Goal: Find specific page/section: Find specific page/section

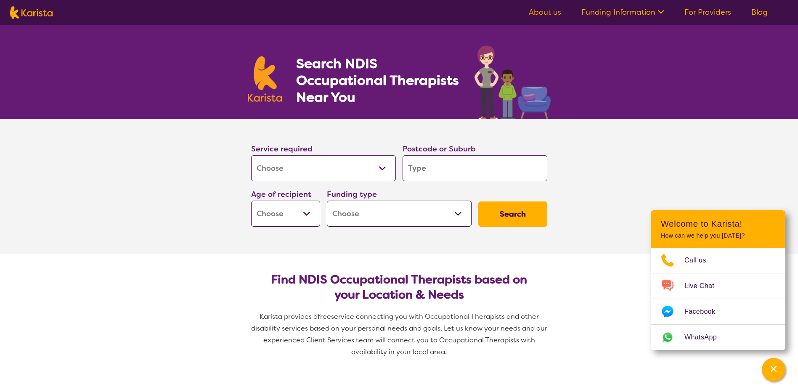
select select "[MEDICAL_DATA]"
click at [436, 174] on input "search" at bounding box center [474, 168] width 145 height 26
type input "3"
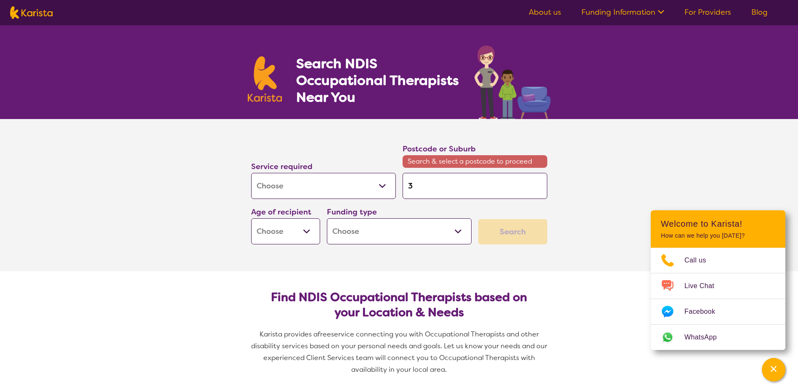
type input "30"
type input "302"
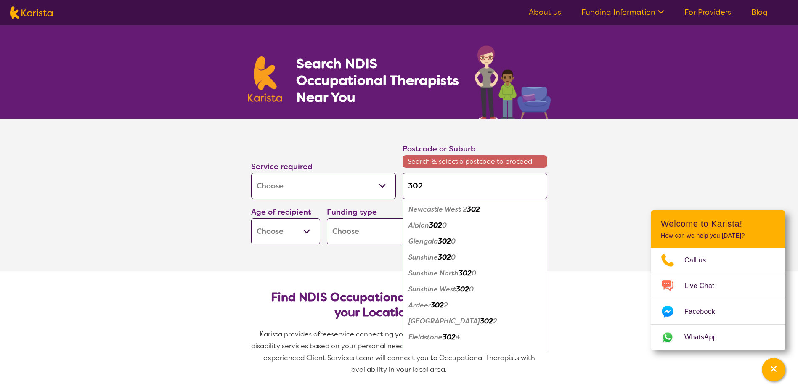
type input "3021"
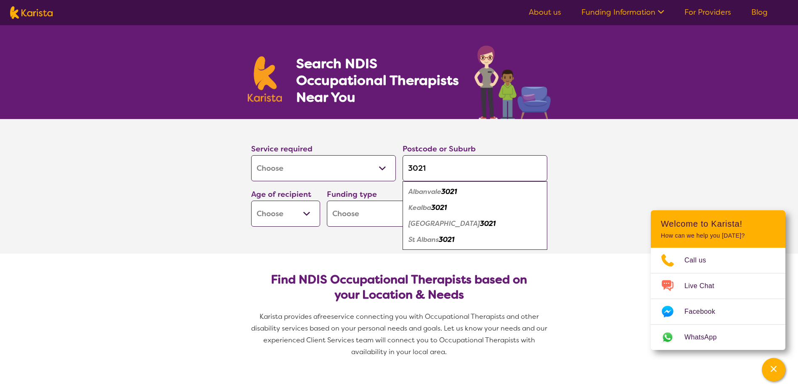
type input "3021"
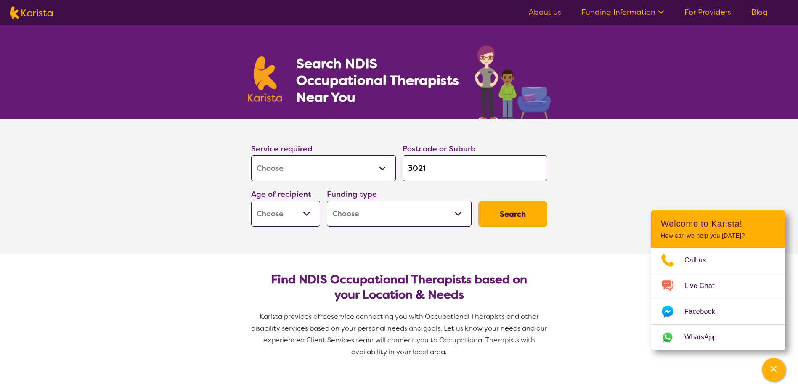
click at [294, 219] on select "Early Childhood - 0 to 9 Child - 10 to 11 Adolescent - 12 to 17 Adult - 18 to 6…" at bounding box center [285, 214] width 69 height 26
select select "EC"
click at [251, 201] on select "Early Childhood - 0 to 9 Child - 10 to 11 Adolescent - 12 to 17 Adult - 18 to 6…" at bounding box center [285, 214] width 69 height 26
select select "EC"
click at [360, 221] on select "Home Care Package (HCP) National Disability Insurance Scheme (NDIS) I don't know" at bounding box center [399, 214] width 145 height 26
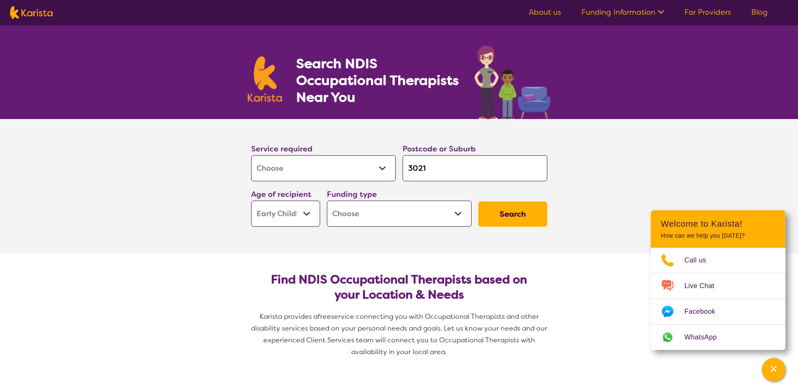
select select "i-don-t-know"
click at [327, 201] on select "Home Care Package (HCP) National Disability Insurance Scheme (NDIS) I don't know" at bounding box center [399, 214] width 145 height 26
select select "i-don-t-know"
click at [499, 214] on button "Search" at bounding box center [512, 213] width 69 height 25
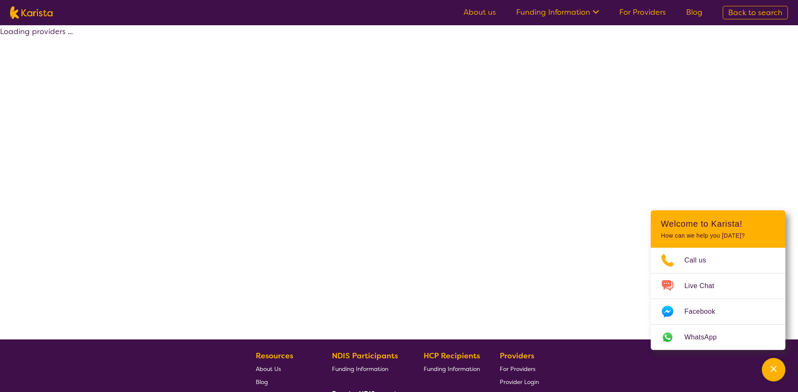
select select "[MEDICAL_DATA]"
select select "EC"
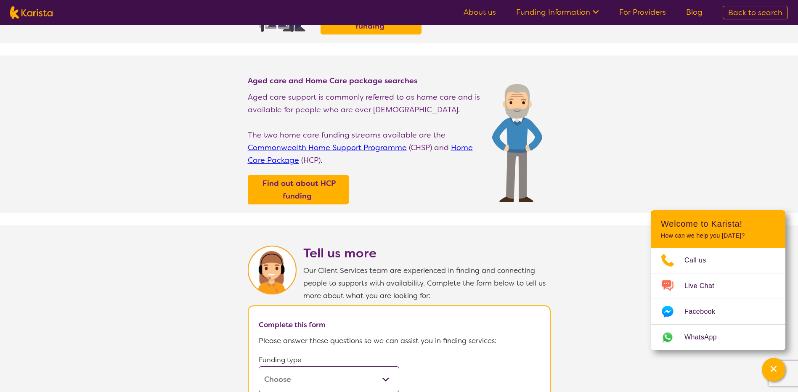
scroll to position [463, 0]
